Goal: Task Accomplishment & Management: Use online tool/utility

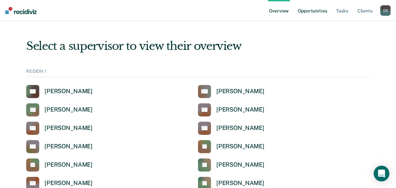
click at [314, 11] on link "Opportunities" at bounding box center [313, 10] width 32 height 21
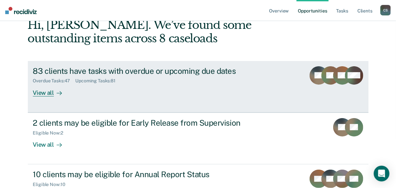
scroll to position [52, 0]
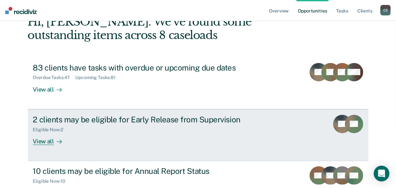
click at [101, 113] on link "2 clients may be eligible for Early Release from Supervision Eligible Now : 2 V…" at bounding box center [198, 135] width 341 height 52
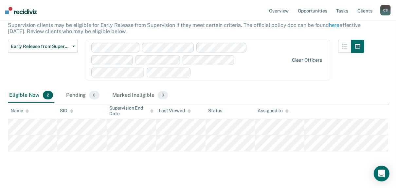
scroll to position [50, 0]
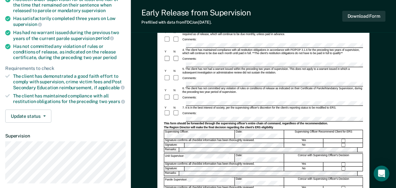
scroll to position [105, 0]
